Goal: Navigation & Orientation: Find specific page/section

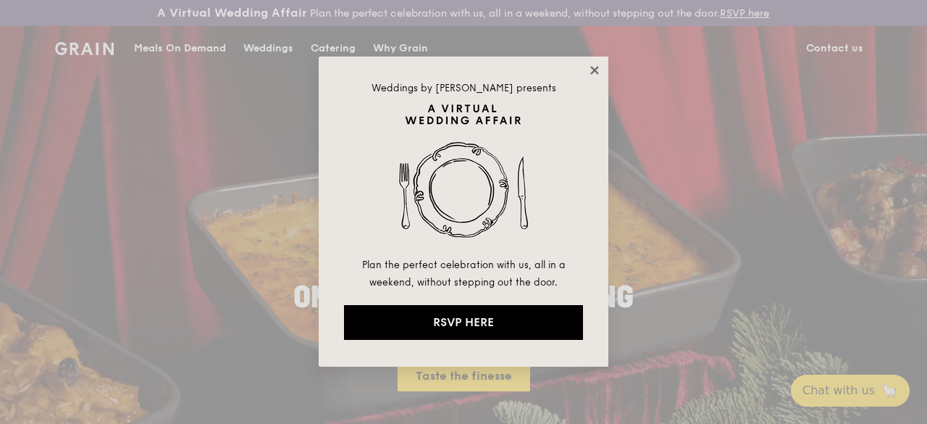
click at [594, 73] on icon at bounding box center [594, 70] width 13 height 13
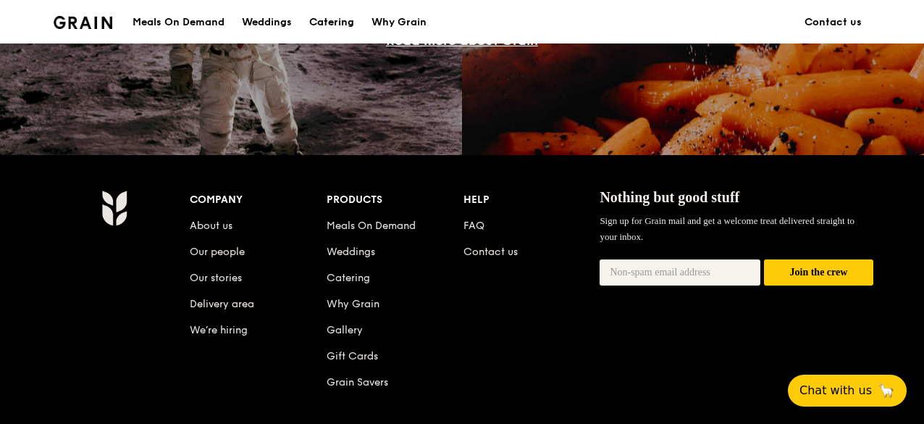
scroll to position [1448, 0]
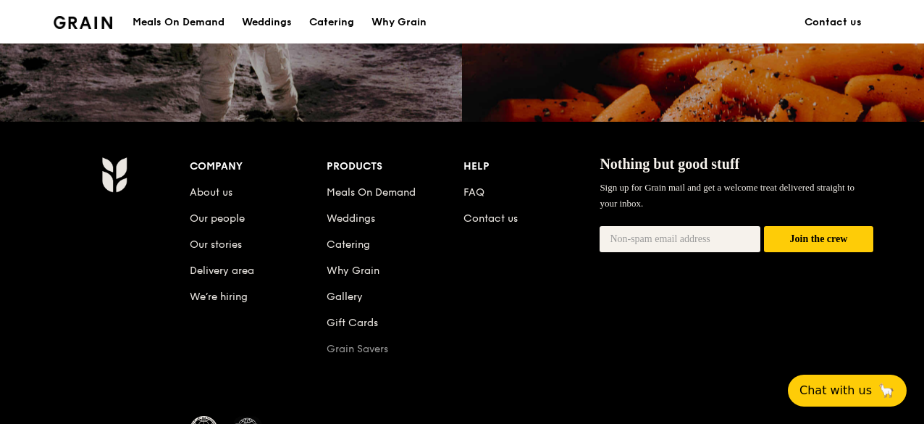
click at [363, 355] on link "Grain Savers" at bounding box center [358, 348] width 62 height 12
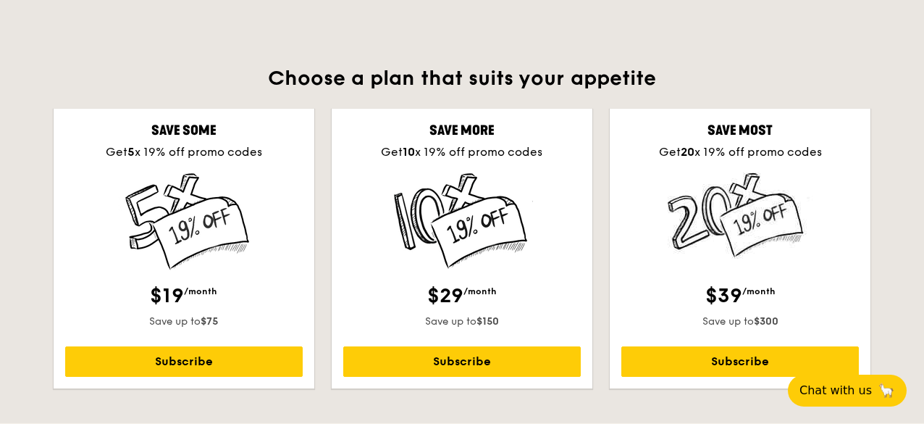
scroll to position [434, 0]
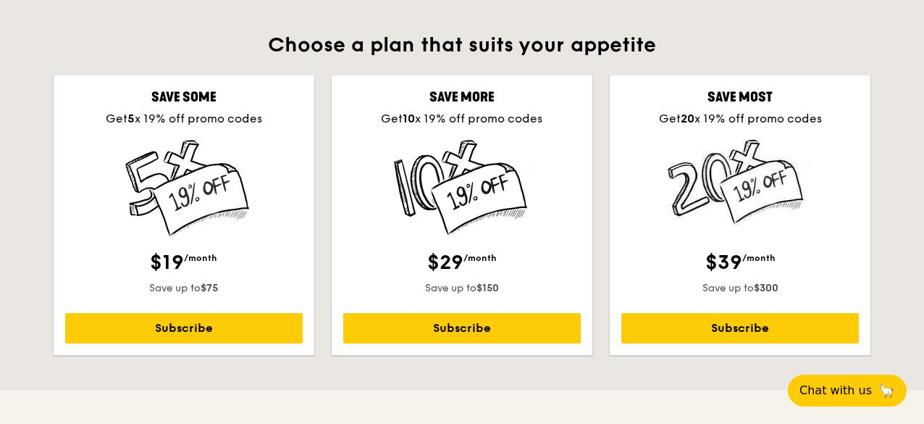
scroll to position [1448, 0]
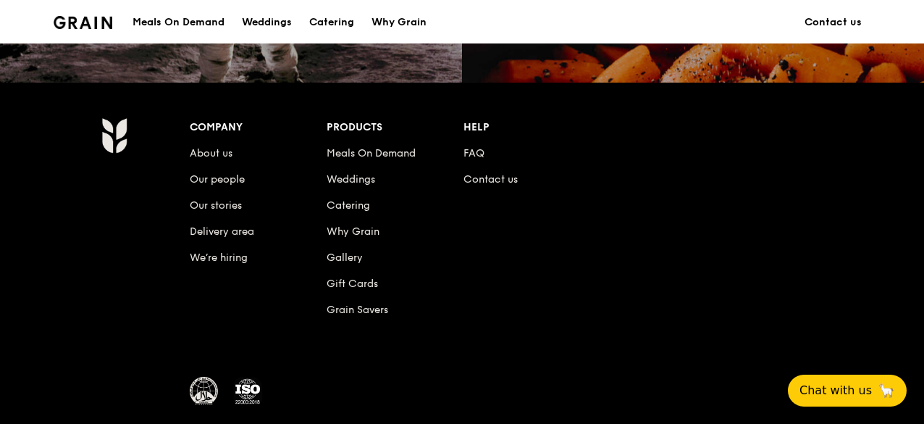
click at [474, 178] on li "Contact us" at bounding box center [531, 177] width 137 height 26
click at [471, 159] on link "FAQ" at bounding box center [473, 153] width 21 height 12
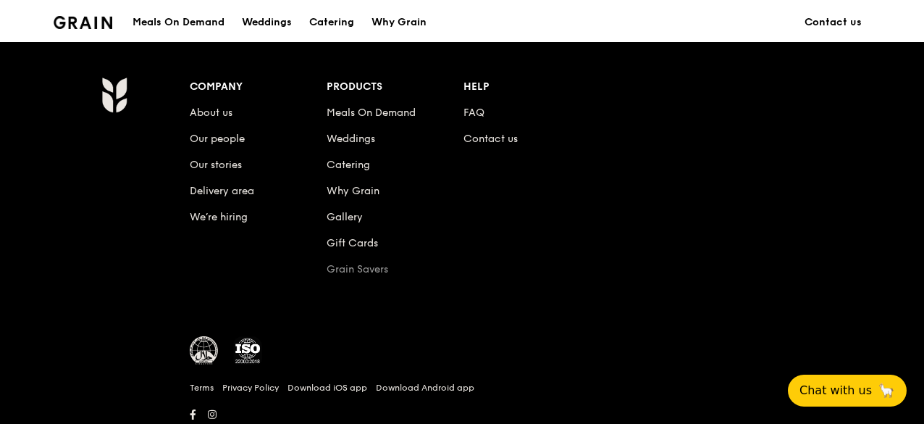
scroll to position [1521, 0]
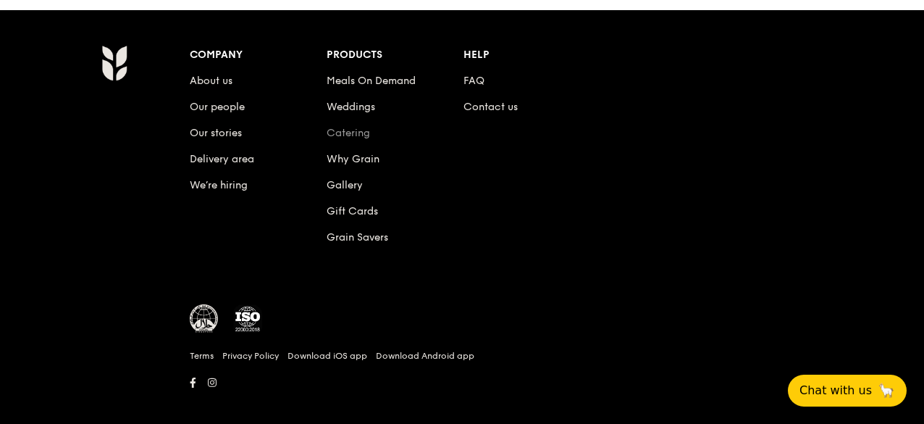
click at [335, 139] on link "Catering" at bounding box center [348, 133] width 43 height 12
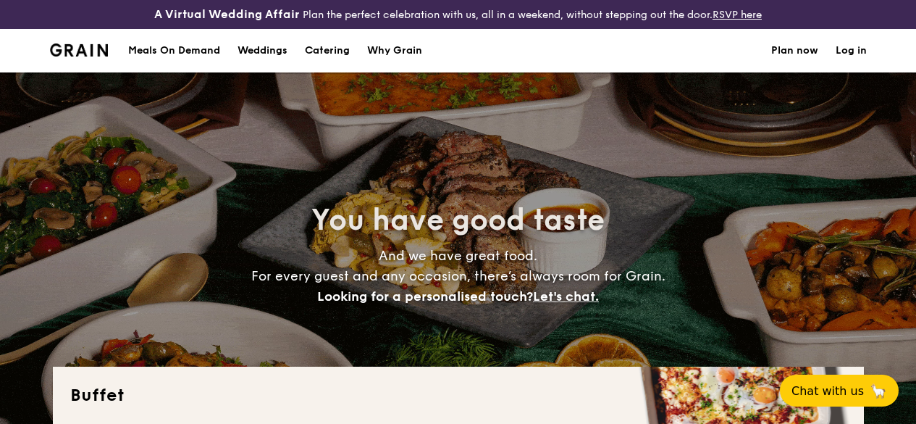
select select
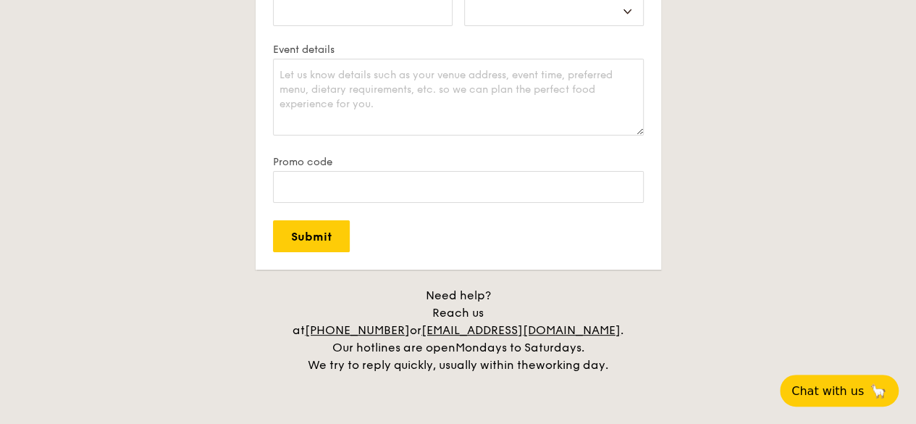
scroll to position [2814, 0]
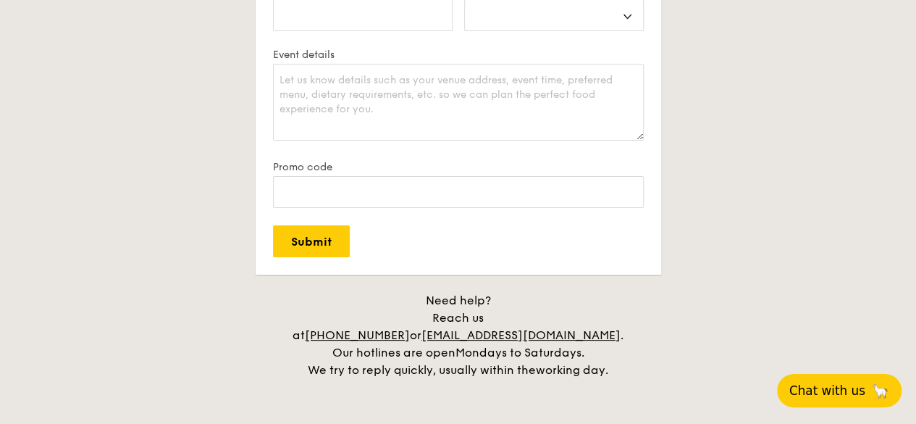
click at [821, 398] on span "Chat with us" at bounding box center [827, 390] width 76 height 14
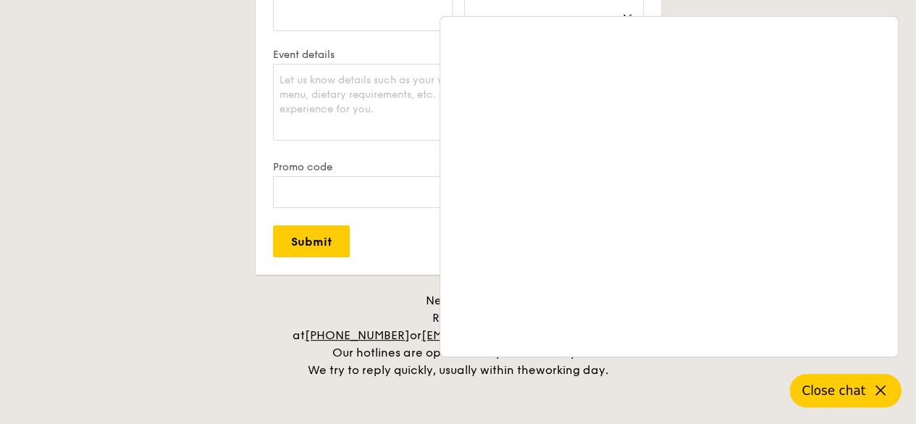
click at [878, 393] on icon at bounding box center [880, 390] width 17 height 17
